Goal: Navigation & Orientation: Go to known website

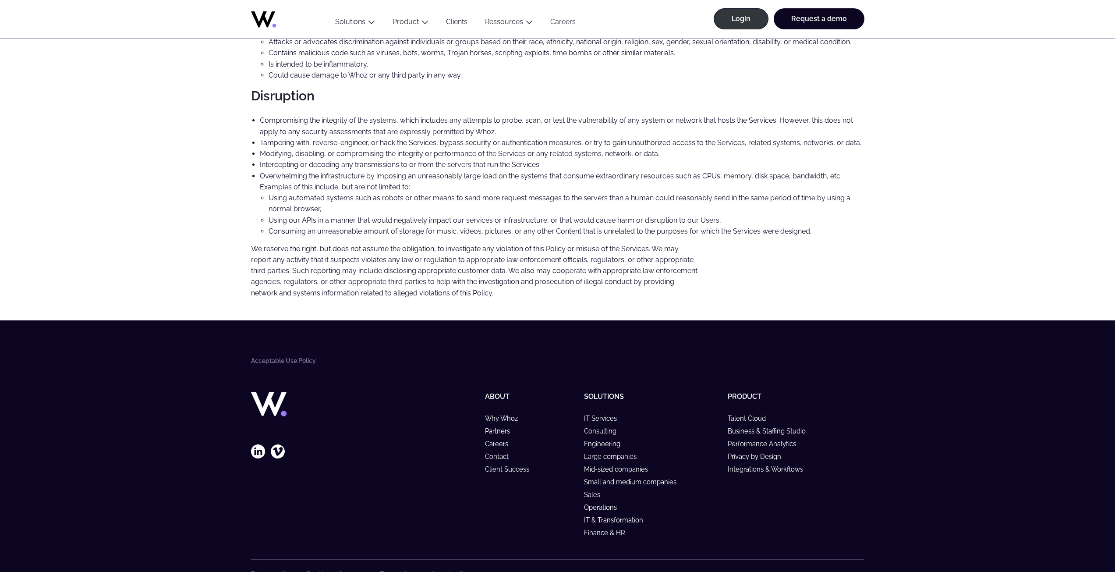
scroll to position [764, 0]
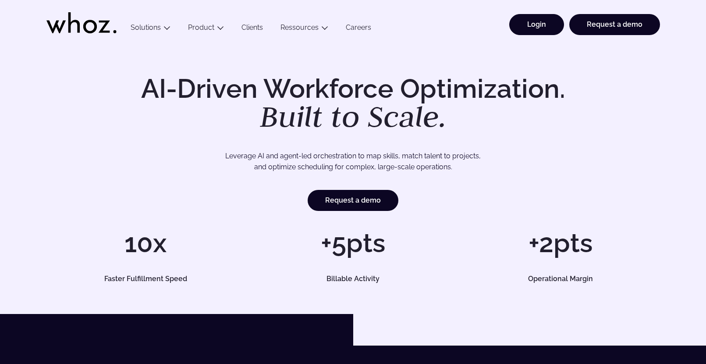
click at [534, 25] on link "Login" at bounding box center [536, 24] width 55 height 21
